Goal: Information Seeking & Learning: Learn about a topic

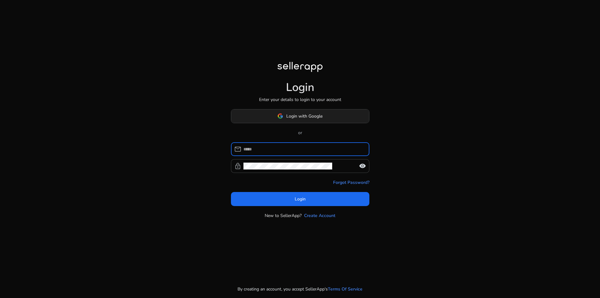
click at [282, 114] on img at bounding box center [280, 116] width 6 height 6
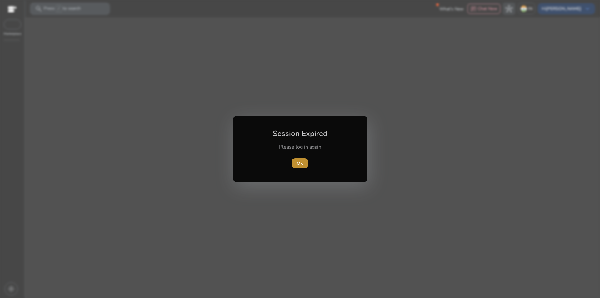
click at [298, 161] on span "OK" at bounding box center [300, 163] width 6 height 7
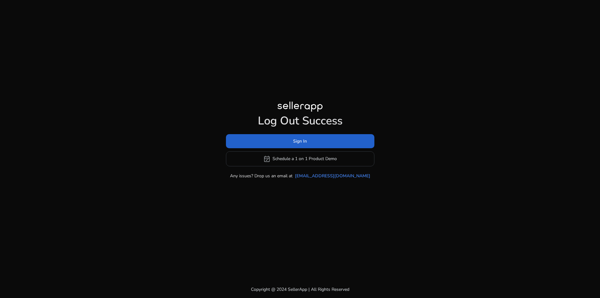
click at [297, 142] on span "Sign In" at bounding box center [300, 141] width 14 height 7
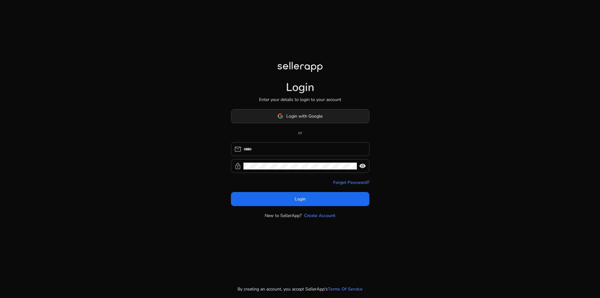
click at [296, 114] on span "Login with Google" at bounding box center [304, 116] width 36 height 7
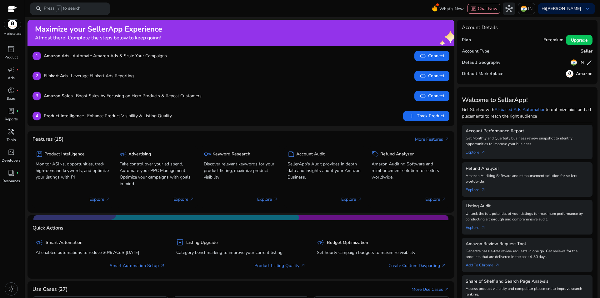
click at [11, 7] on div at bounding box center [12, 9] width 9 height 7
click at [11, 5] on div at bounding box center [12, 9] width 9 height 9
click at [9, 6] on div at bounding box center [12, 9] width 9 height 7
click at [9, 288] on span "light_mode" at bounding box center [10, 288] width 7 height 7
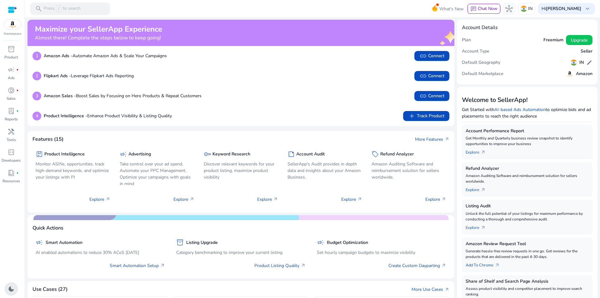
click at [11, 290] on span "dark_mode" at bounding box center [10, 288] width 7 height 7
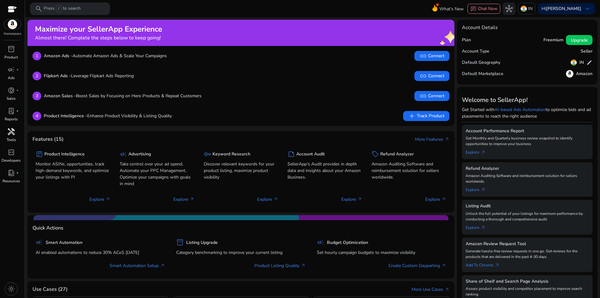
click at [11, 136] on div "handyman" at bounding box center [10, 131] width 17 height 10
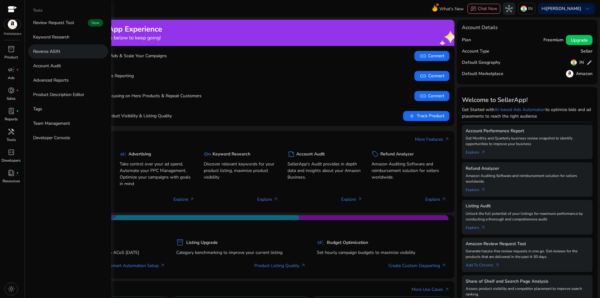
click at [51, 56] on link "Reverse ASIN" at bounding box center [68, 51] width 80 height 14
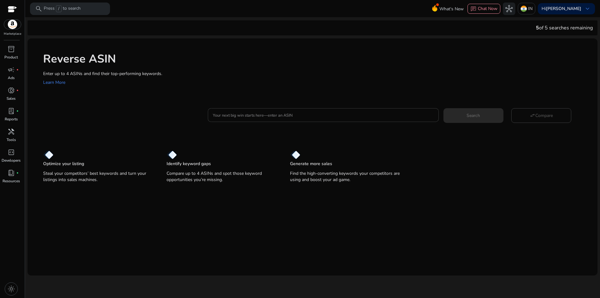
click at [232, 112] on input "Your next big win starts here—enter an ASIN" at bounding box center [323, 114] width 220 height 7
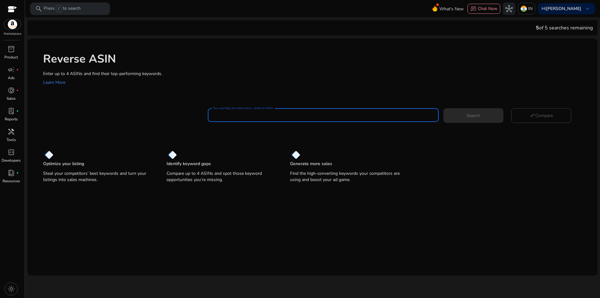
paste input "**********"
type input "**********"
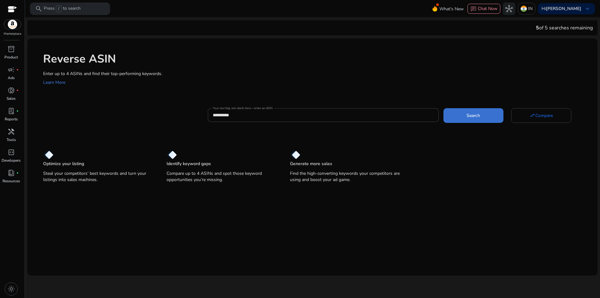
click at [467, 112] on span "Search" at bounding box center [472, 115] width 13 height 7
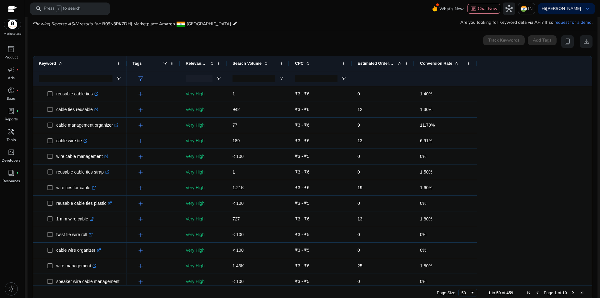
scroll to position [67, 0]
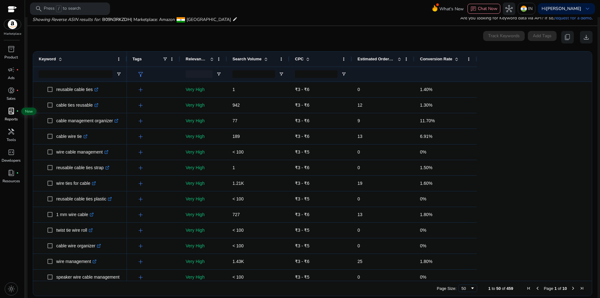
click at [13, 113] on span "lab_profile" at bounding box center [10, 110] width 7 height 7
click at [11, 135] on span "handyman" at bounding box center [10, 131] width 7 height 7
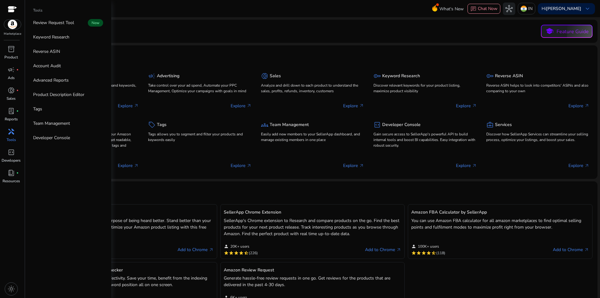
click at [10, 27] on img at bounding box center [12, 24] width 17 height 9
click at [13, 52] on span "inventory_2" at bounding box center [10, 48] width 7 height 7
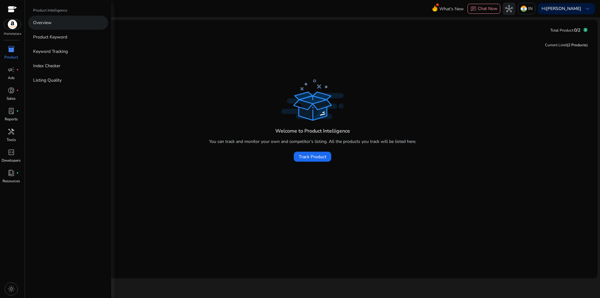
click at [55, 26] on link "Overview" at bounding box center [68, 23] width 80 height 14
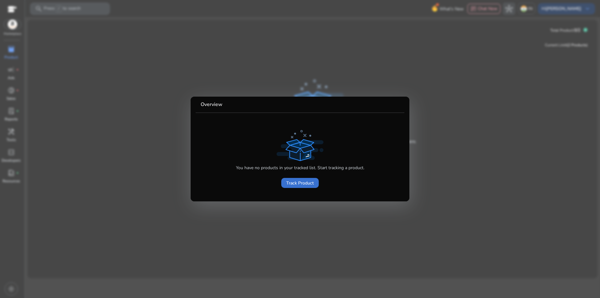
click at [303, 183] on span "Track Product" at bounding box center [299, 183] width 27 height 7
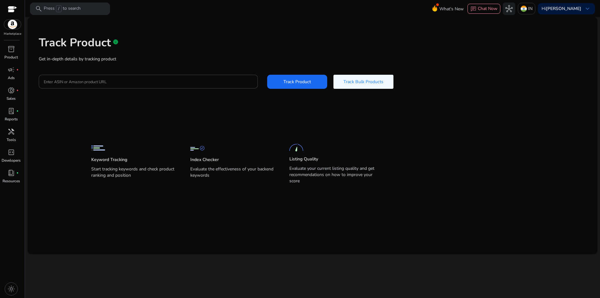
click at [318, 157] on p "Listing Quality" at bounding box center [303, 159] width 29 height 6
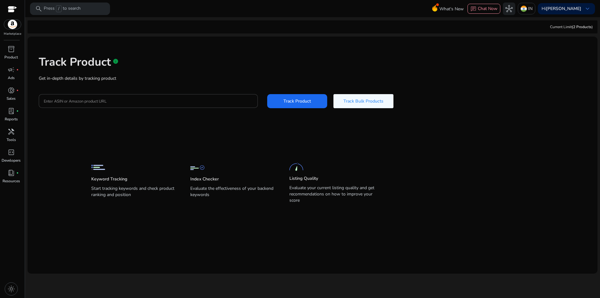
click at [172, 108] on div "Enter ASIN or Amazon product URL Track Product Track Bulk Products" at bounding box center [312, 101] width 547 height 14
click at [175, 103] on input "Enter ASIN or Amazon product URL" at bounding box center [148, 100] width 209 height 7
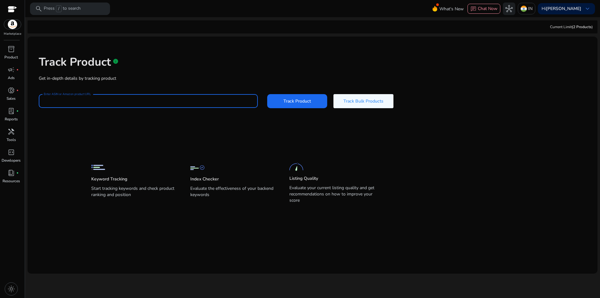
paste input "**********"
type input "**********"
click at [293, 100] on span "Track Product" at bounding box center [296, 101] width 27 height 7
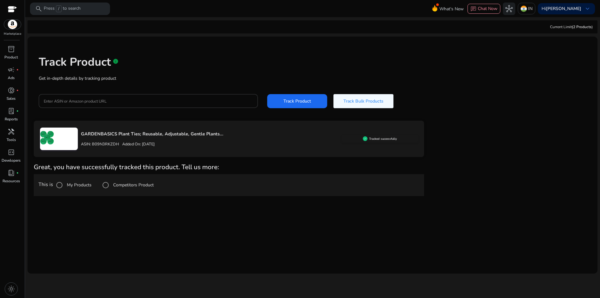
click at [130, 195] on div "This is My Products Competitors Product" at bounding box center [229, 185] width 390 height 22
click at [367, 102] on span "Track Bulk Products" at bounding box center [363, 101] width 40 height 7
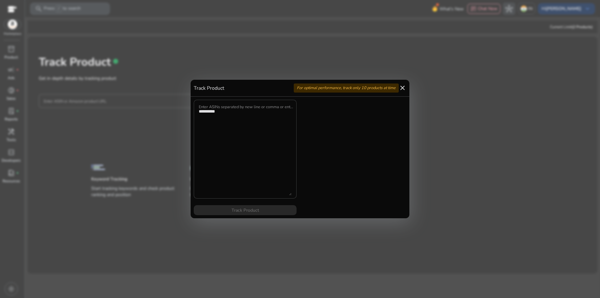
click at [402, 88] on mat-icon "close" at bounding box center [402, 87] width 7 height 7
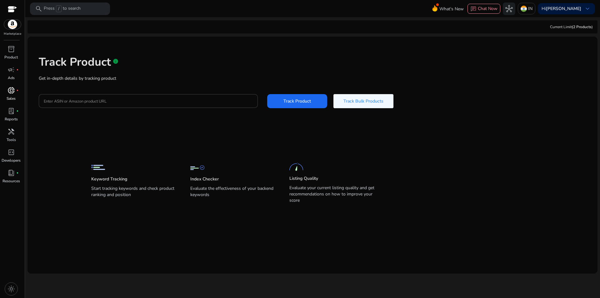
click at [10, 92] on span "donut_small" at bounding box center [10, 90] width 7 height 7
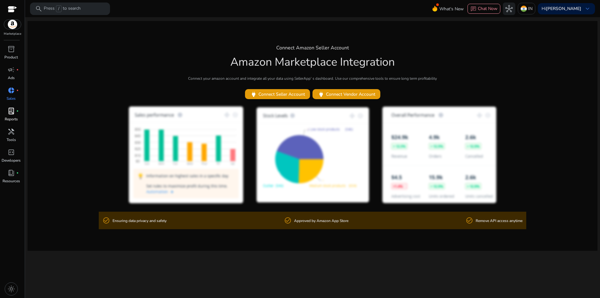
click at [12, 118] on p "Reports" at bounding box center [11, 119] width 13 height 6
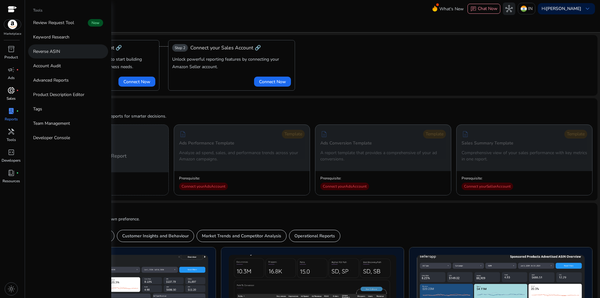
click at [63, 50] on link "Reverse ASIN" at bounding box center [68, 51] width 80 height 14
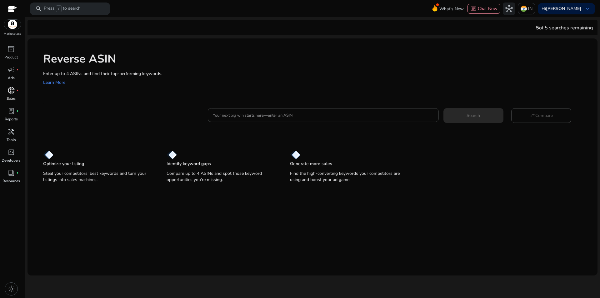
click at [246, 117] on input "Your next big win starts here—enter an ASIN" at bounding box center [323, 114] width 220 height 7
click at [476, 123] on mat-card "**********" at bounding box center [320, 114] width 554 height 25
click at [472, 117] on span "Search" at bounding box center [472, 115] width 13 height 7
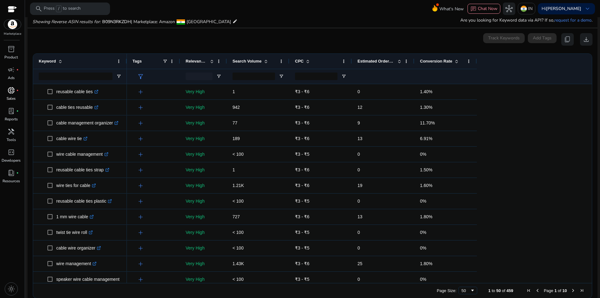
scroll to position [67, 0]
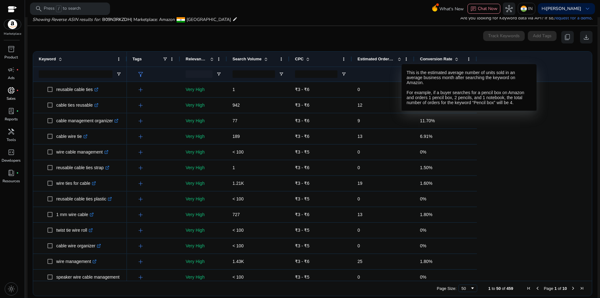
click at [397, 57] on span at bounding box center [399, 59] width 5 height 5
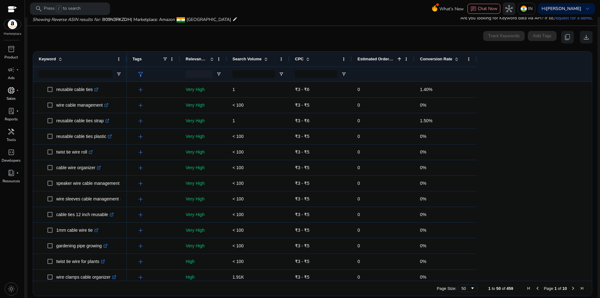
click at [398, 57] on span at bounding box center [399, 59] width 5 height 5
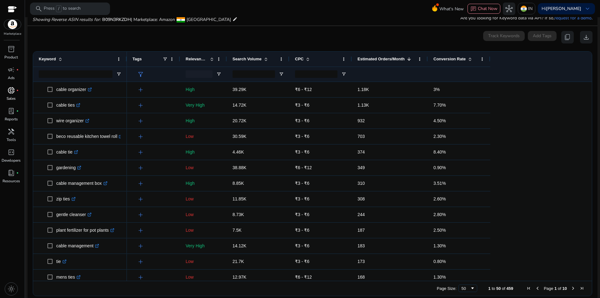
drag, startPoint x: 413, startPoint y: 58, endPoint x: 426, endPoint y: 55, distance: 13.9
click at [426, 55] on div at bounding box center [427, 59] width 2 height 15
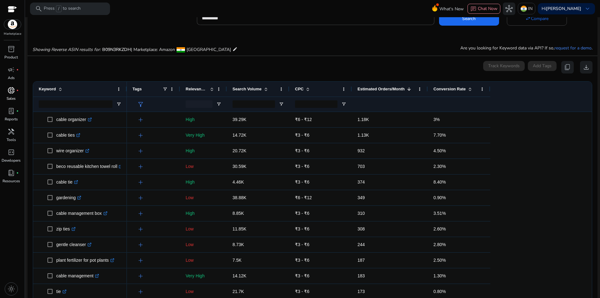
scroll to position [0, 0]
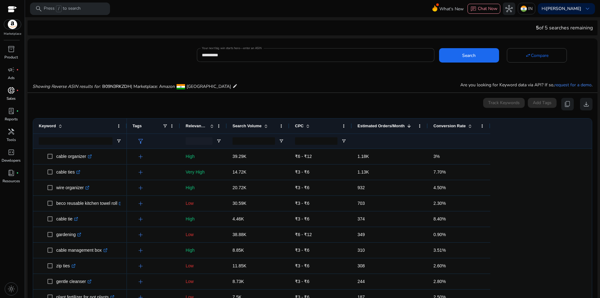
click at [213, 56] on input "**********" at bounding box center [315, 55] width 227 height 7
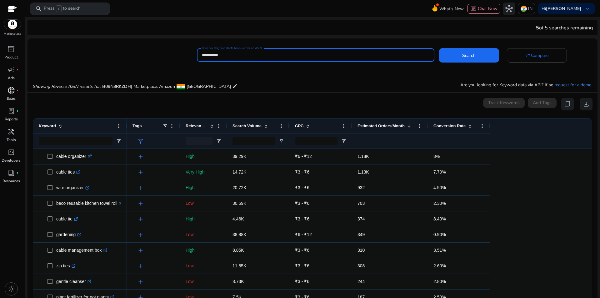
click at [213, 56] on input "**********" at bounding box center [315, 55] width 227 height 7
paste input
click at [479, 53] on span at bounding box center [469, 55] width 60 height 15
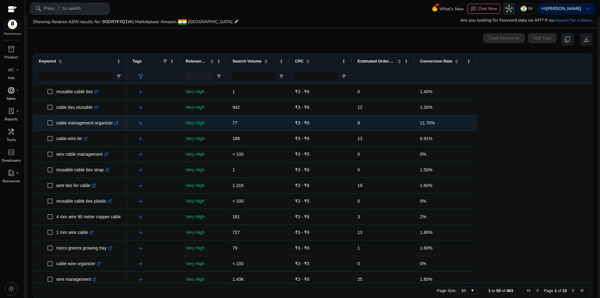
scroll to position [67, 0]
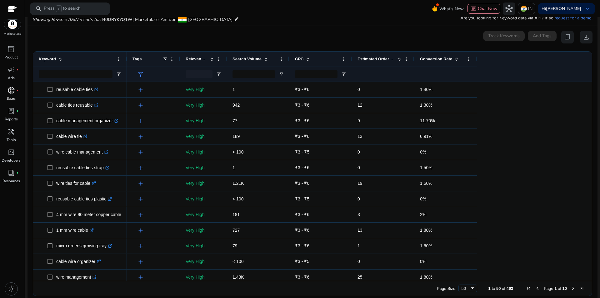
click at [399, 57] on span at bounding box center [399, 59] width 5 height 5
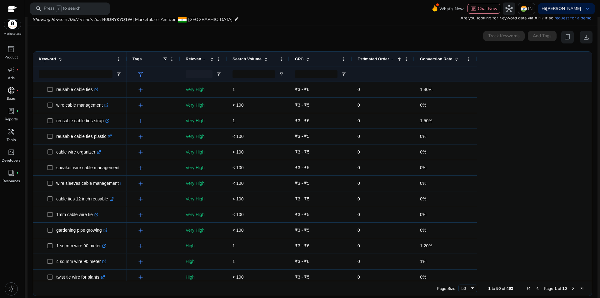
click at [397, 58] on span at bounding box center [399, 59] width 5 height 5
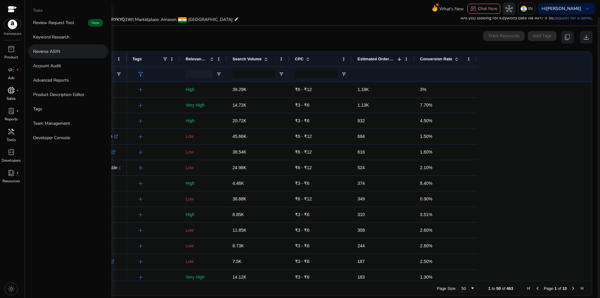
click at [67, 53] on link "Reverse ASIN" at bounding box center [68, 51] width 80 height 14
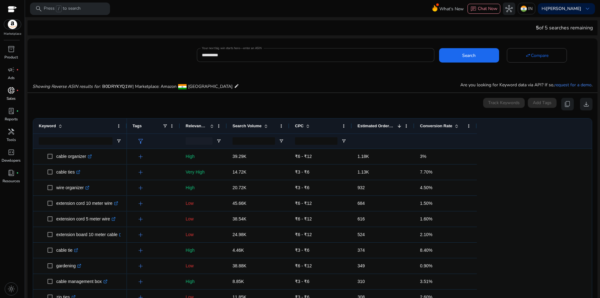
click at [226, 53] on input "**********" at bounding box center [315, 55] width 227 height 7
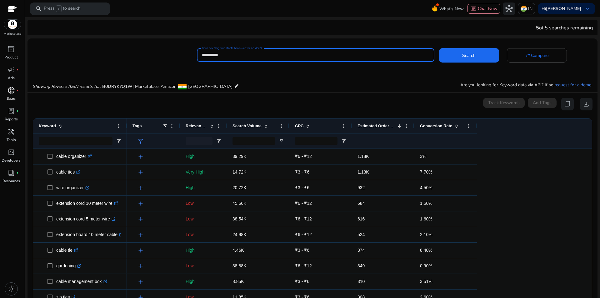
click at [226, 53] on input "**********" at bounding box center [315, 55] width 227 height 7
paste input
type input "**********"
click at [464, 53] on span "Search" at bounding box center [468, 55] width 13 height 7
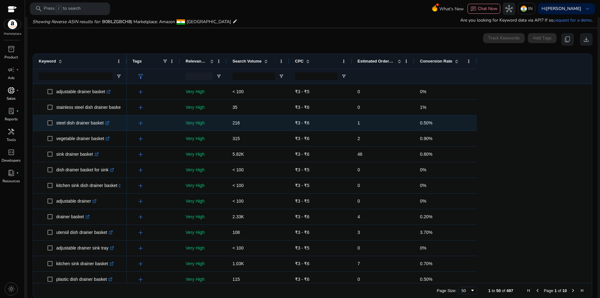
scroll to position [67, 0]
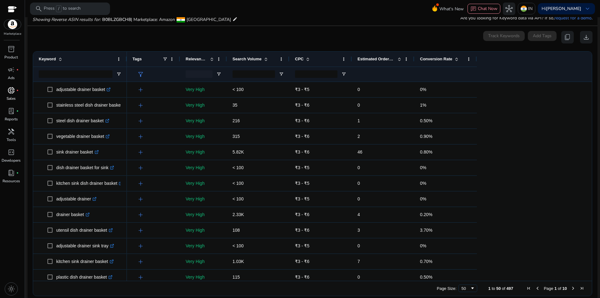
click at [264, 57] on span at bounding box center [265, 59] width 5 height 5
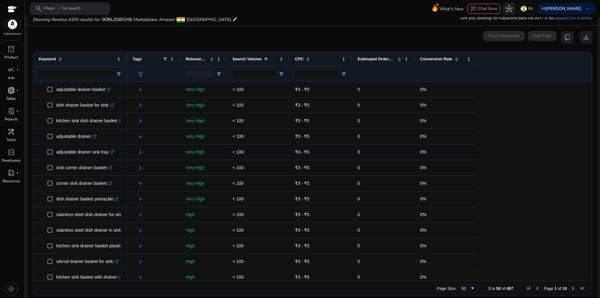
click at [264, 57] on span at bounding box center [265, 59] width 5 height 5
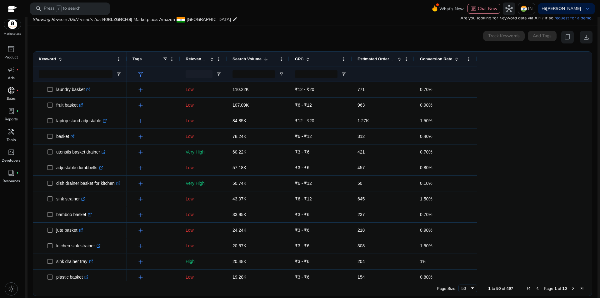
click at [211, 58] on span at bounding box center [211, 59] width 5 height 5
